Goal: Navigation & Orientation: Find specific page/section

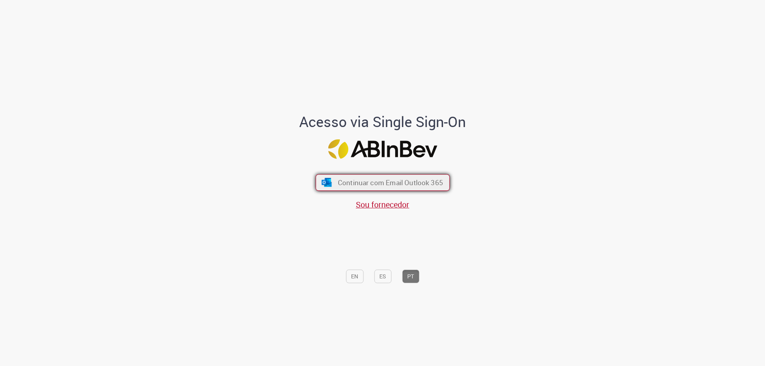
click at [370, 181] on span "Continuar com Email Outlook 365" at bounding box center [390, 182] width 105 height 9
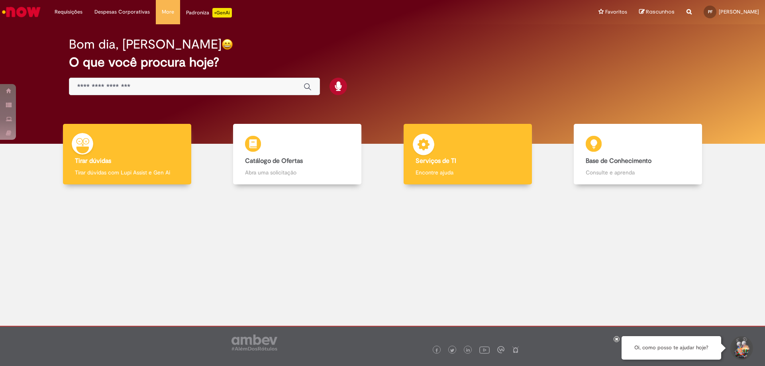
click at [456, 155] on div "Serviços de TI Serviços de TI Encontre ajuda" at bounding box center [468, 154] width 128 height 61
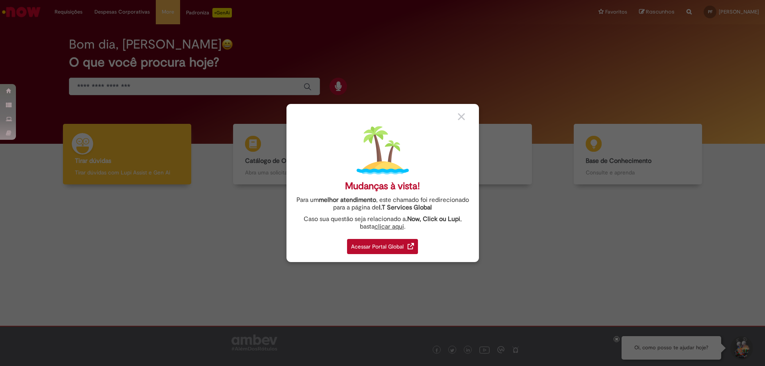
click at [397, 246] on div "Acessar Portal Global" at bounding box center [382, 246] width 71 height 15
